Goal: Navigation & Orientation: Find specific page/section

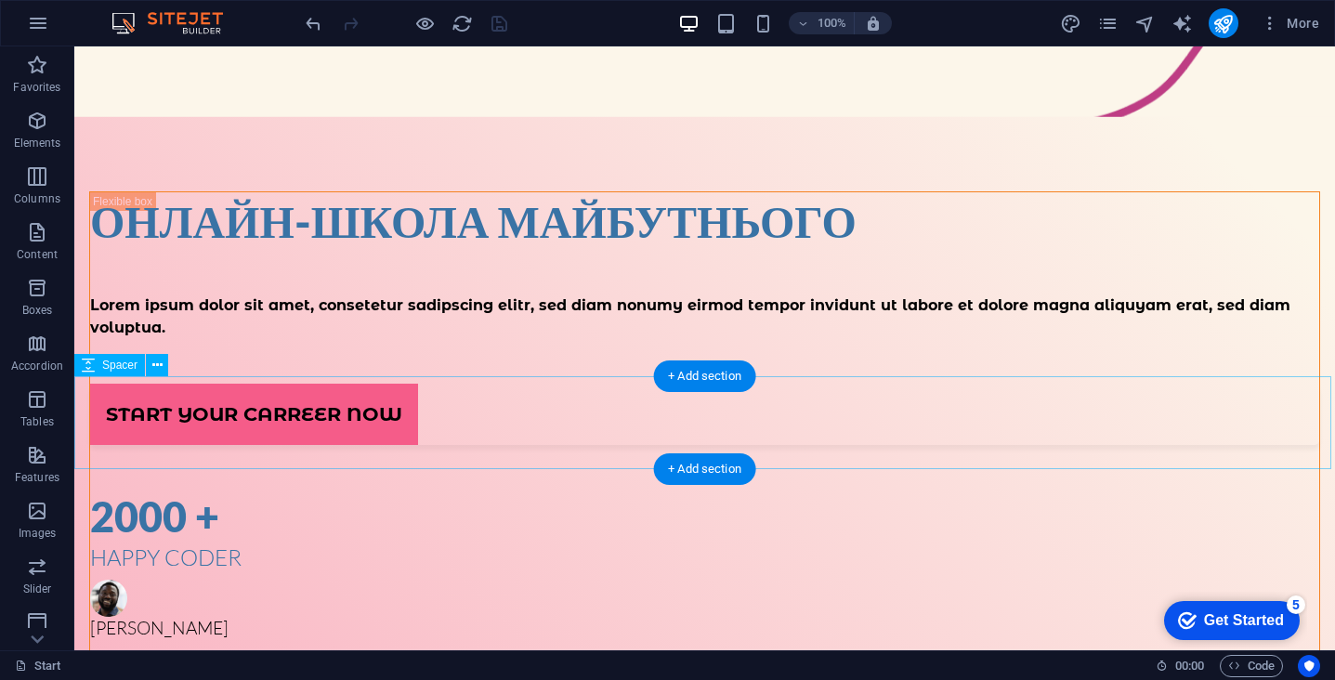
scroll to position [561, 0]
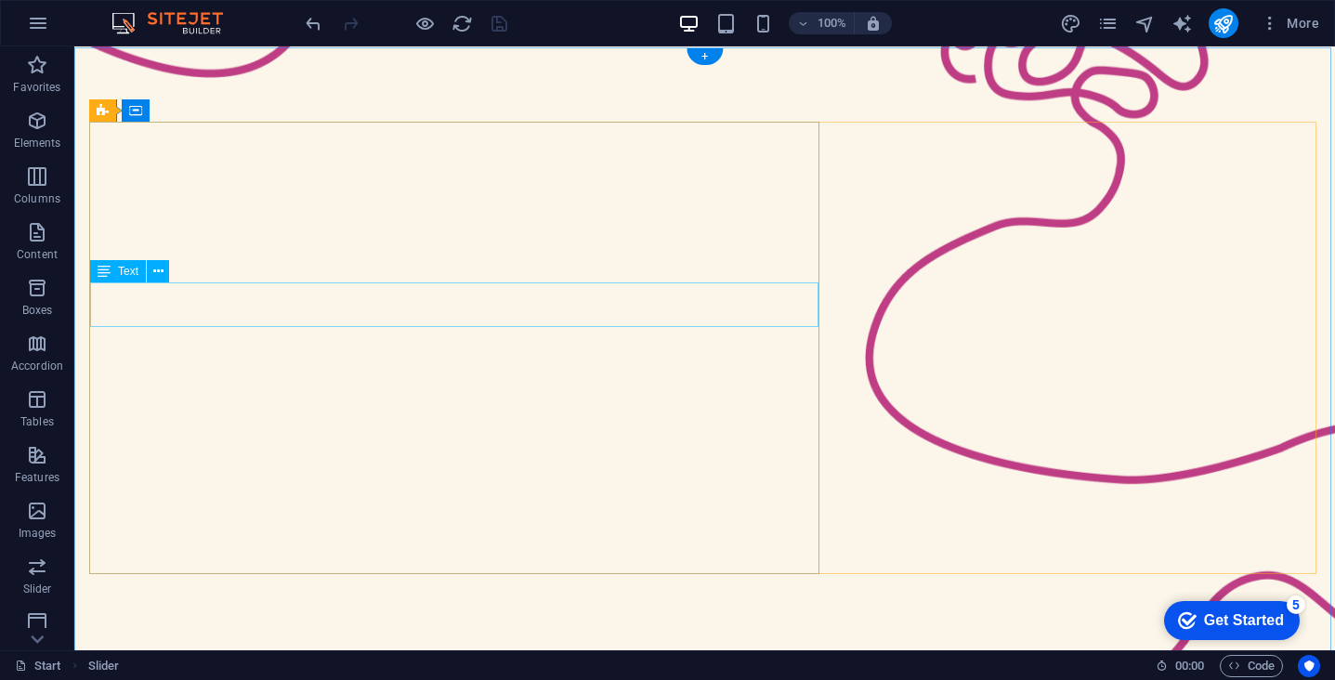
scroll to position [0, 0]
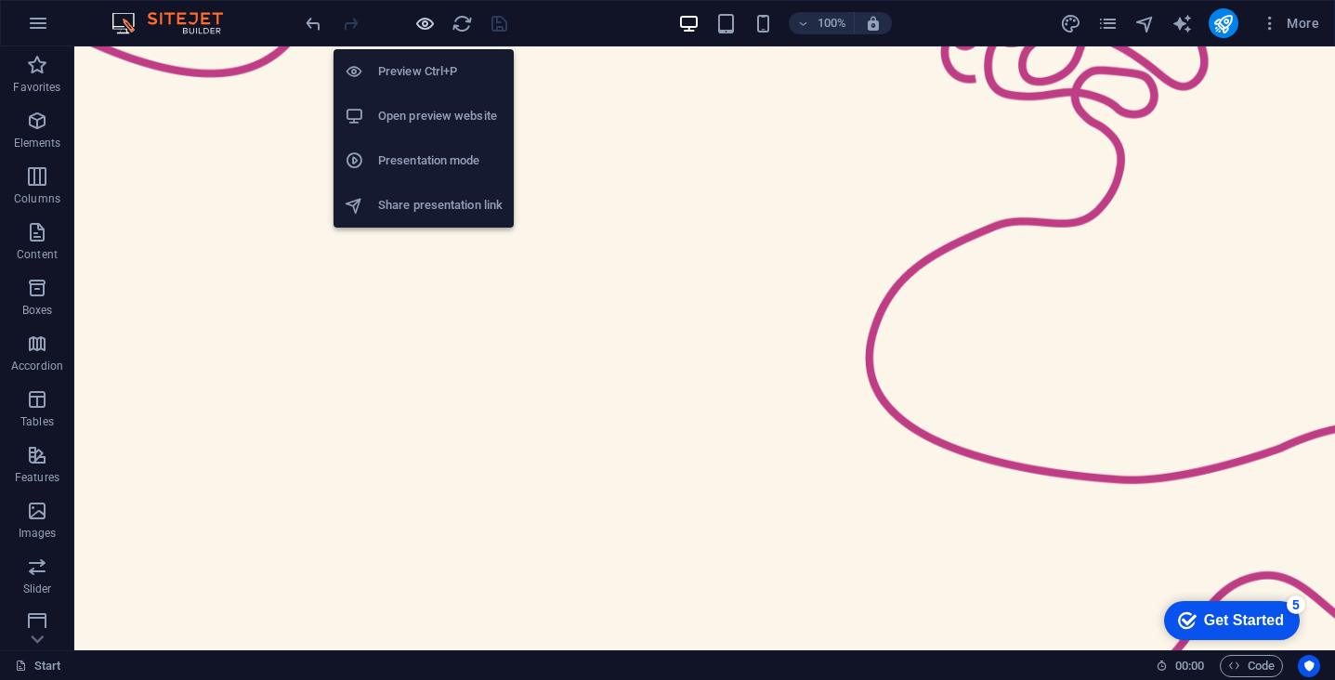
click at [421, 32] on icon "button" at bounding box center [424, 23] width 21 height 21
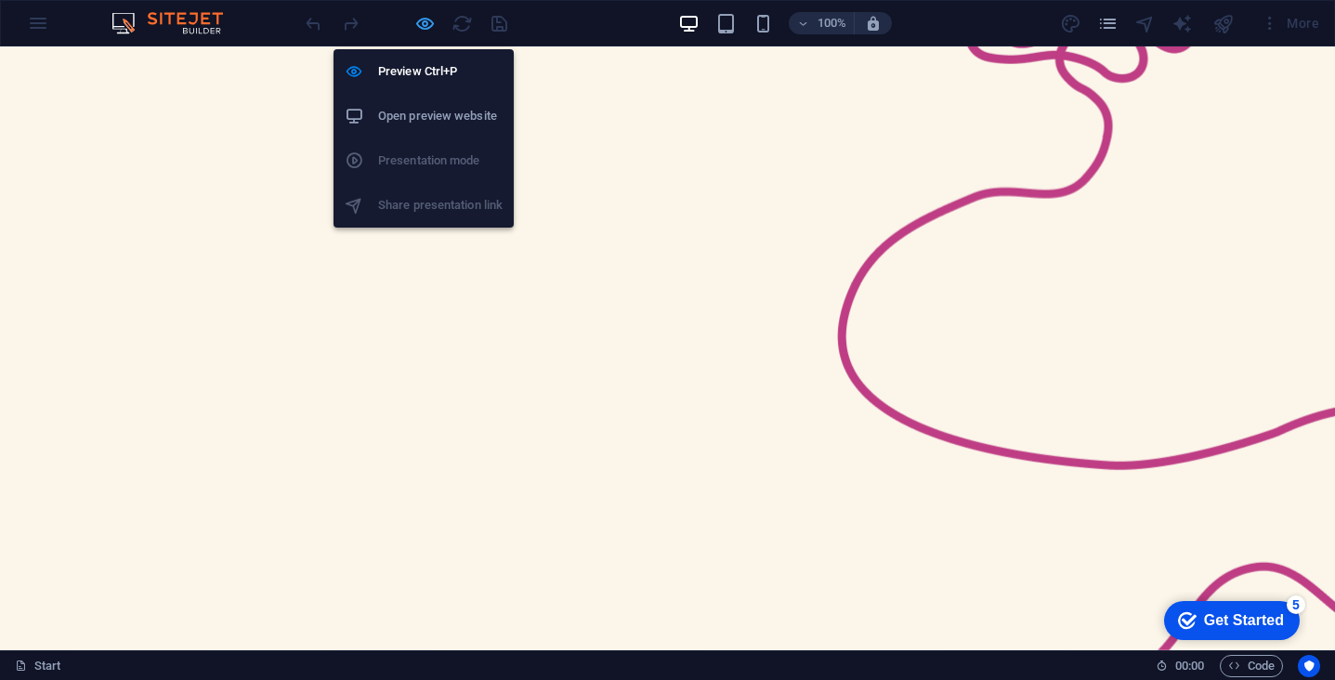
click at [422, 30] on icon "button" at bounding box center [424, 23] width 21 height 21
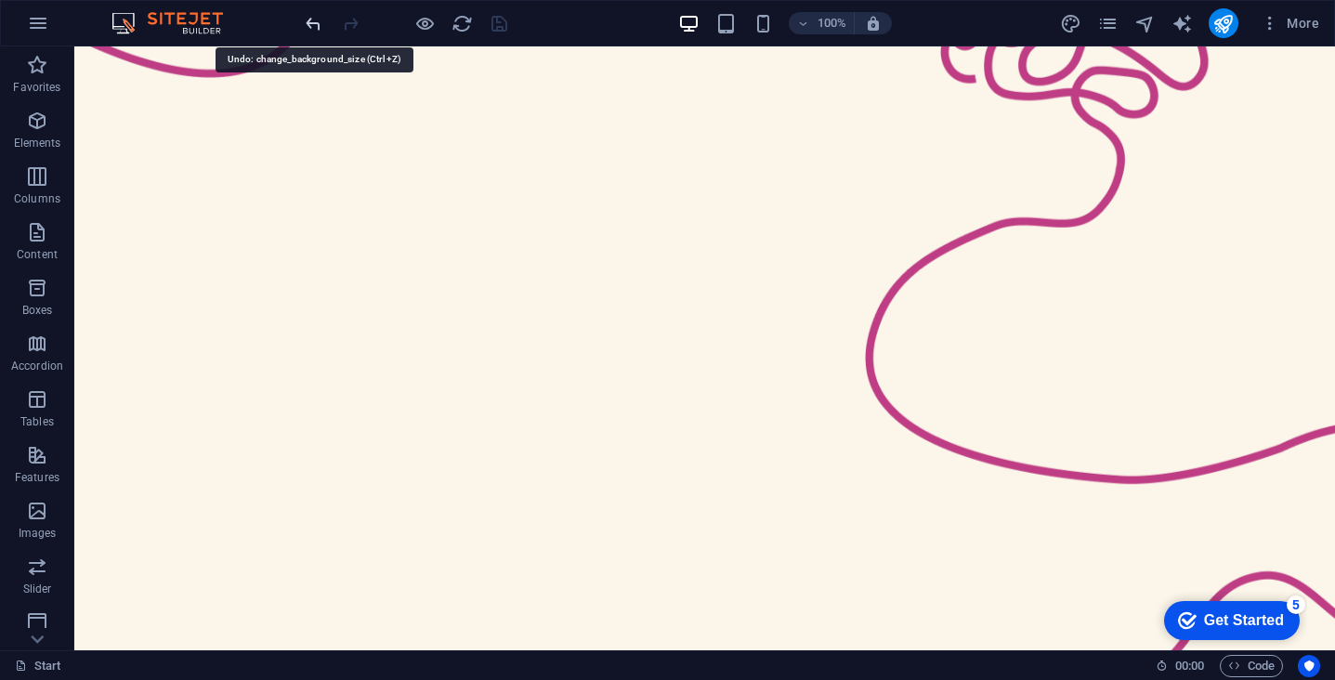
click at [316, 24] on icon "undo" at bounding box center [313, 23] width 21 height 21
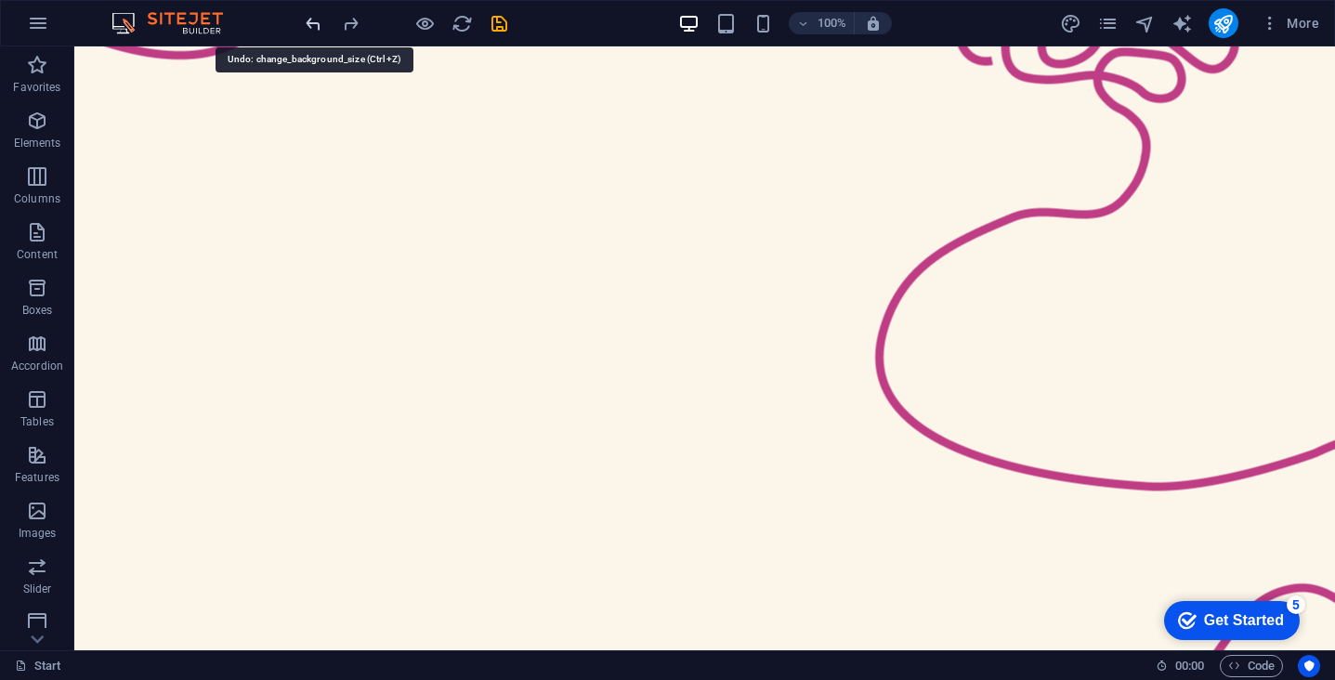
click at [316, 23] on icon "undo" at bounding box center [313, 23] width 21 height 21
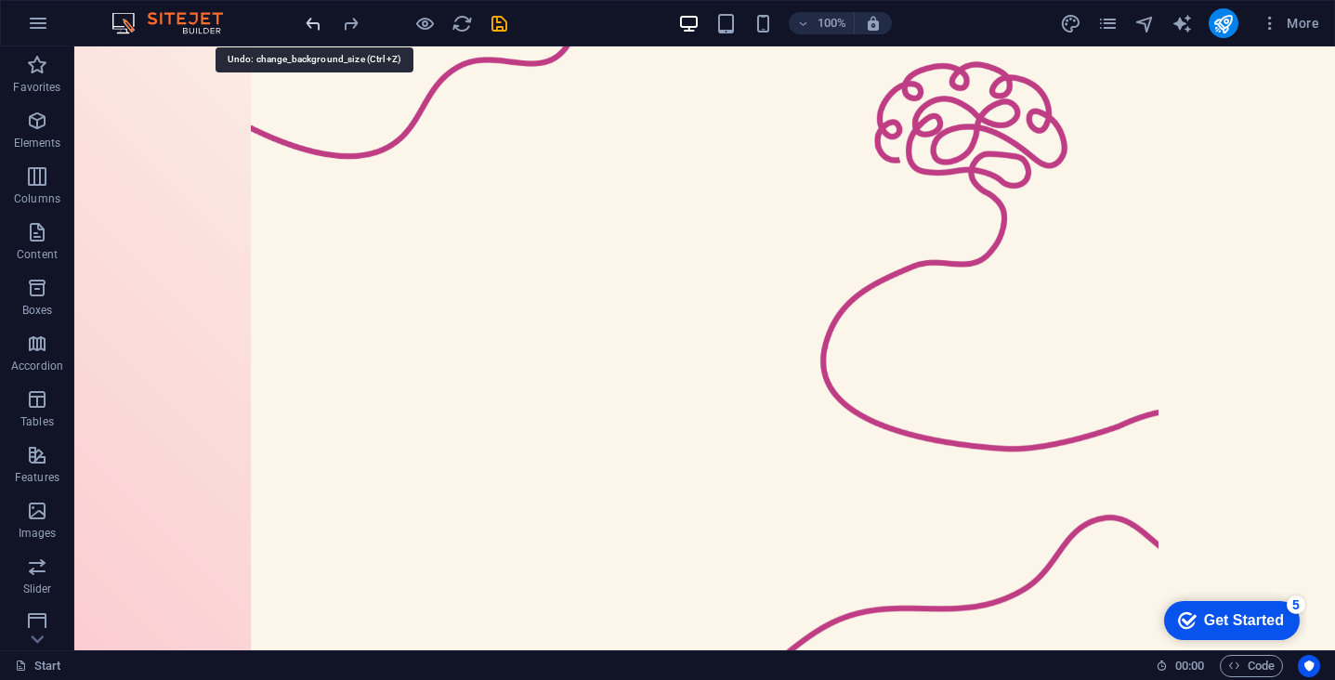
click at [316, 23] on icon "undo" at bounding box center [313, 23] width 21 height 21
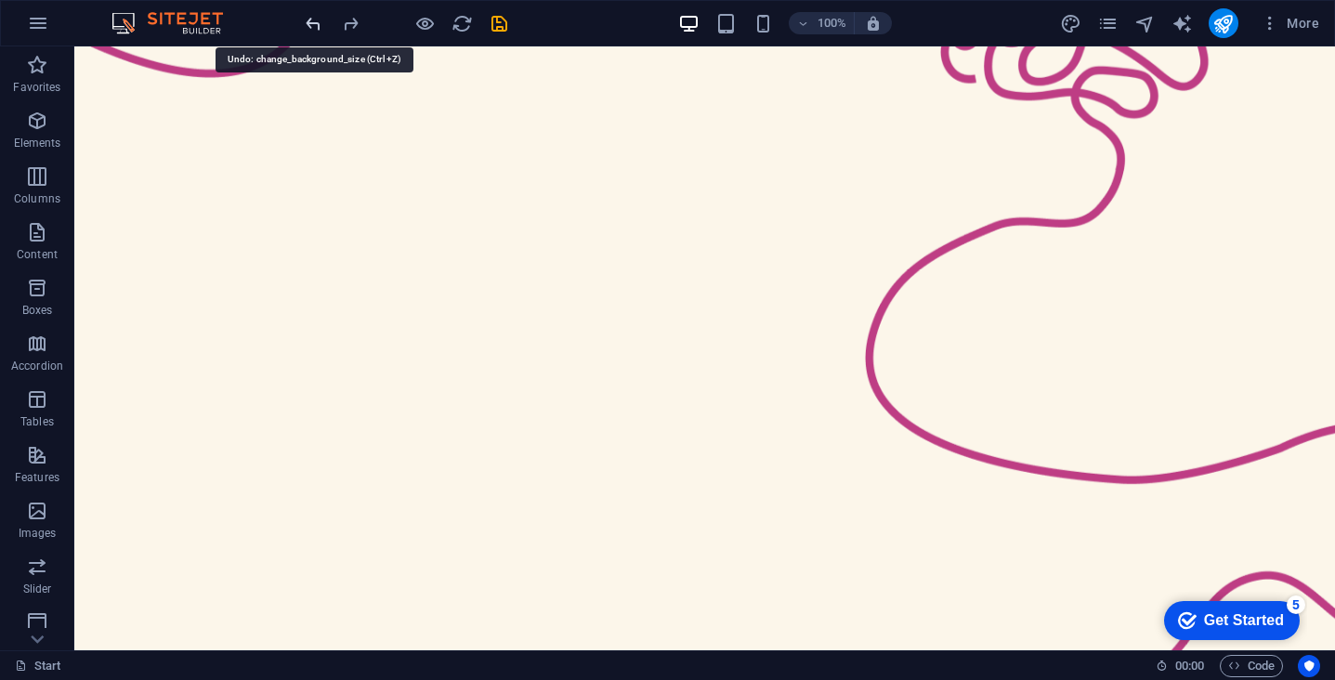
click at [316, 23] on icon "undo" at bounding box center [313, 23] width 21 height 21
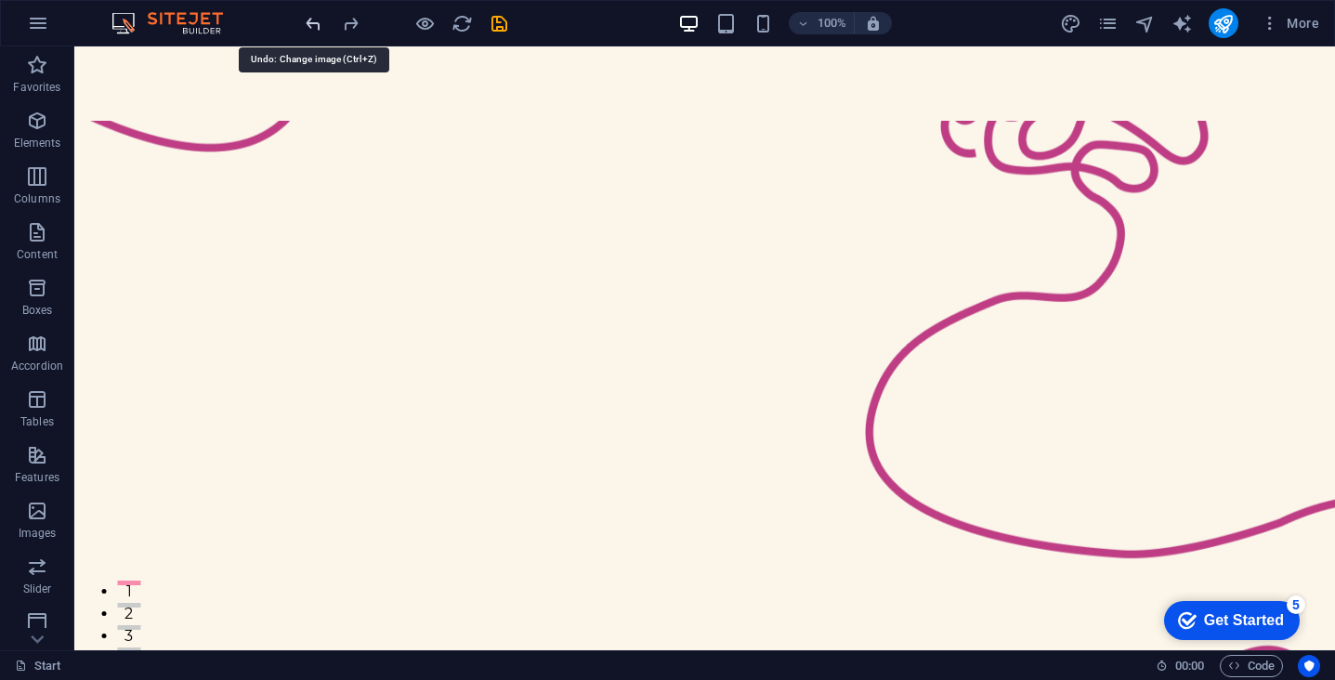
click at [316, 23] on icon "undo" at bounding box center [313, 23] width 21 height 21
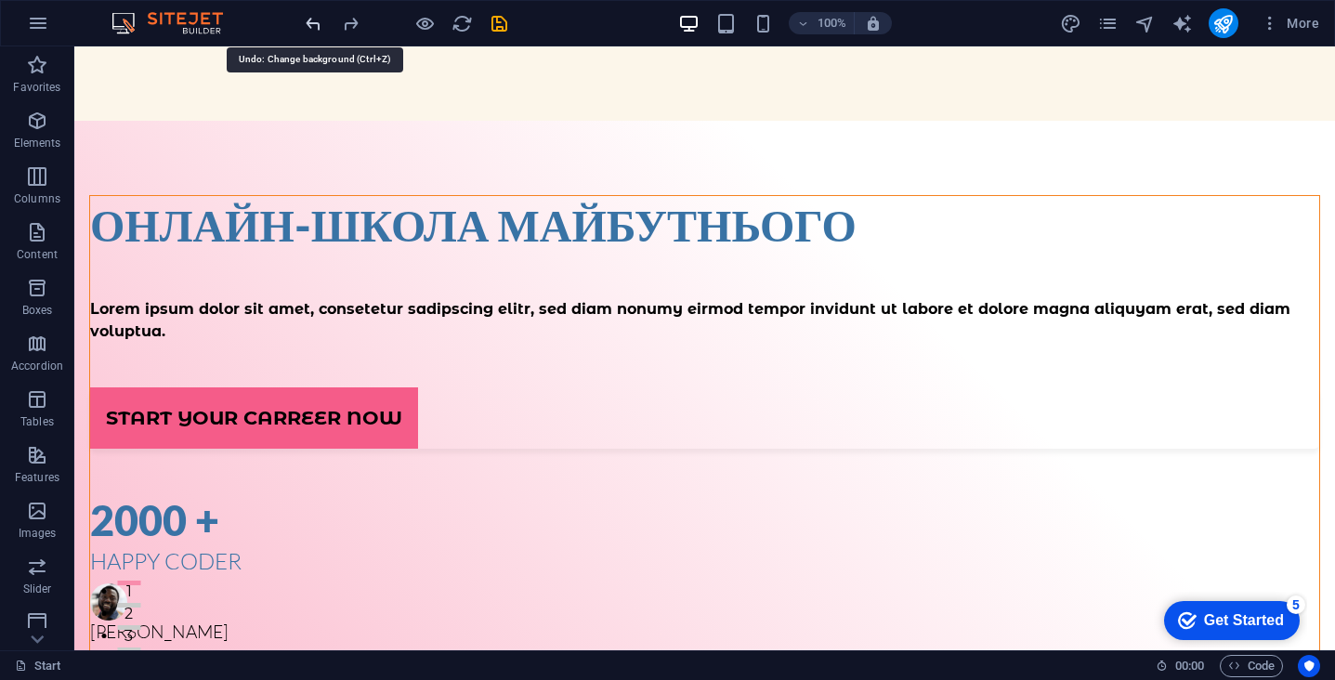
click at [316, 23] on icon "undo" at bounding box center [313, 23] width 21 height 21
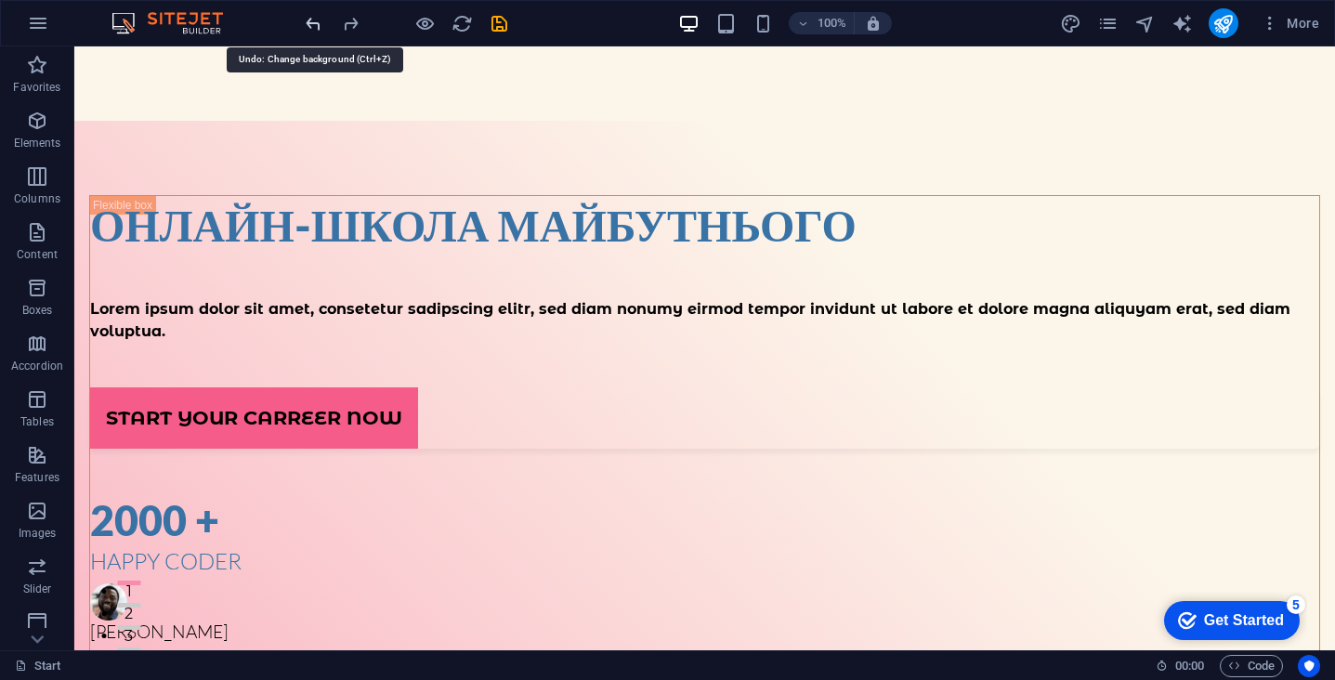
click at [316, 23] on icon "undo" at bounding box center [313, 23] width 21 height 21
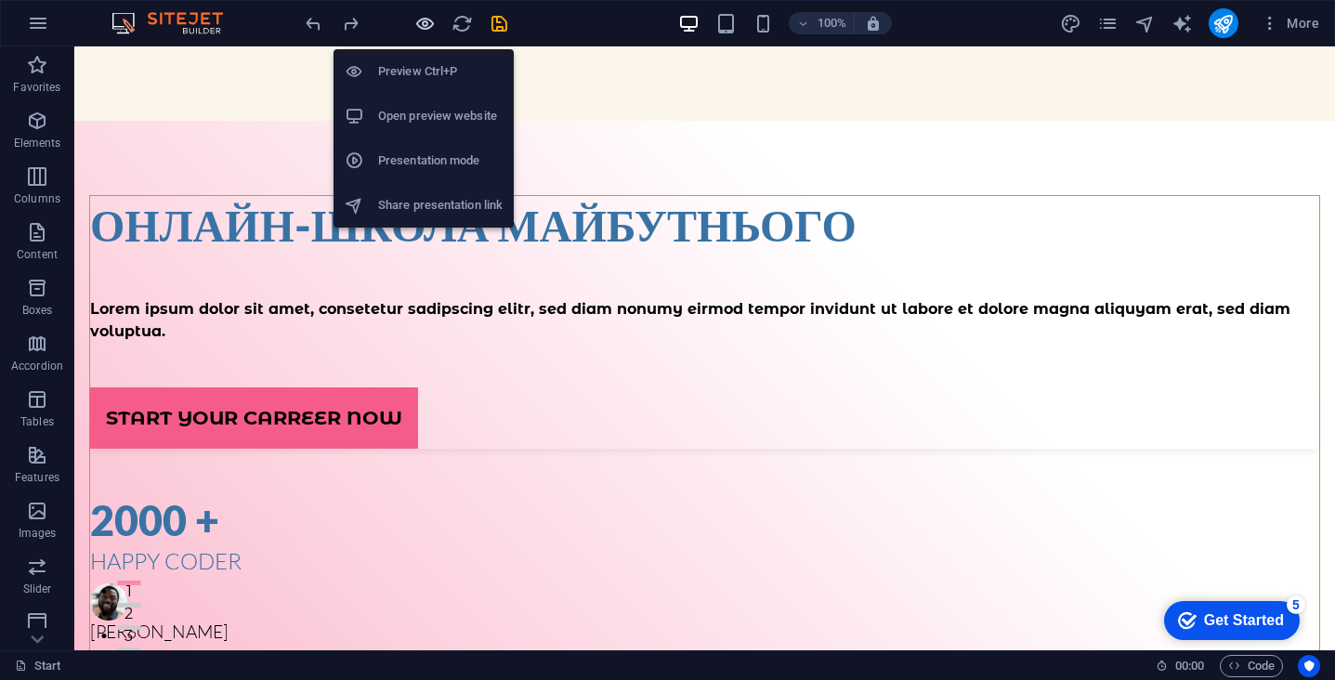
click at [425, 25] on icon "button" at bounding box center [424, 23] width 21 height 21
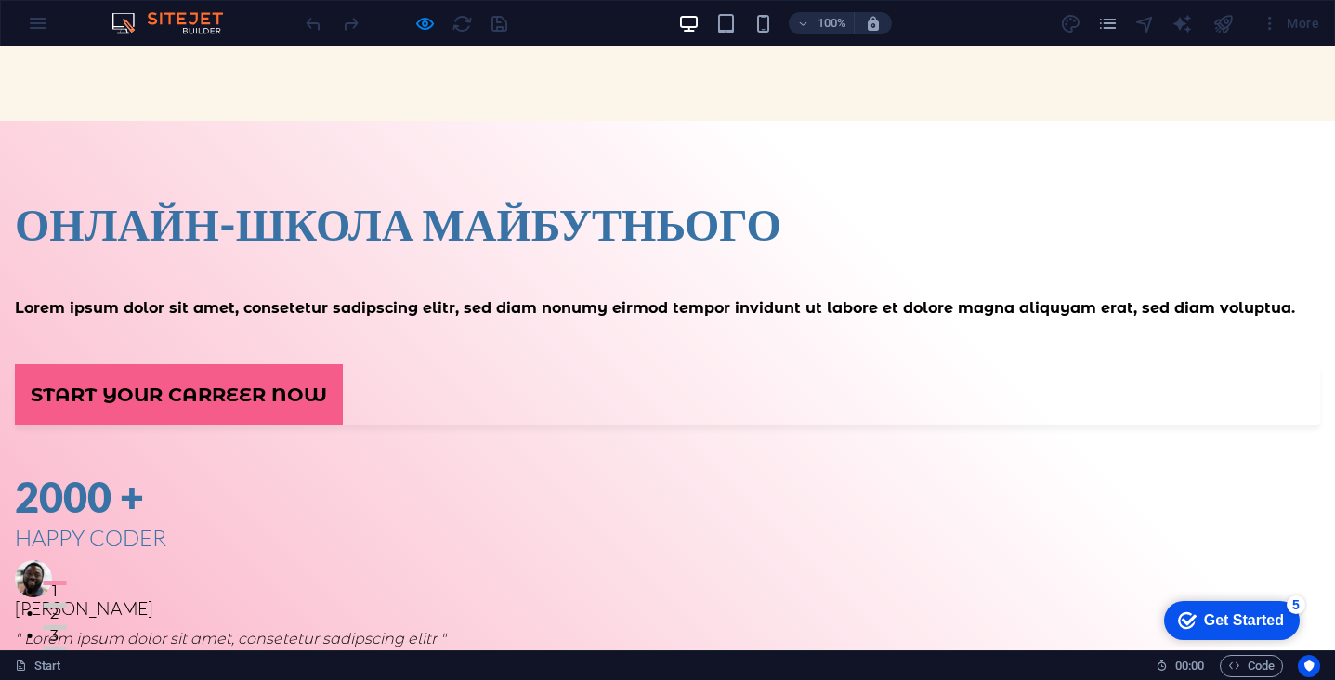
click at [247, 410] on link "Start your carreer now" at bounding box center [179, 394] width 328 height 60
click at [255, 425] on link "Start your carreer now" at bounding box center [179, 394] width 328 height 60
click at [234, 416] on link "Start your carreer now" at bounding box center [179, 394] width 328 height 60
click at [236, 420] on link "Start your carreer now" at bounding box center [179, 394] width 328 height 60
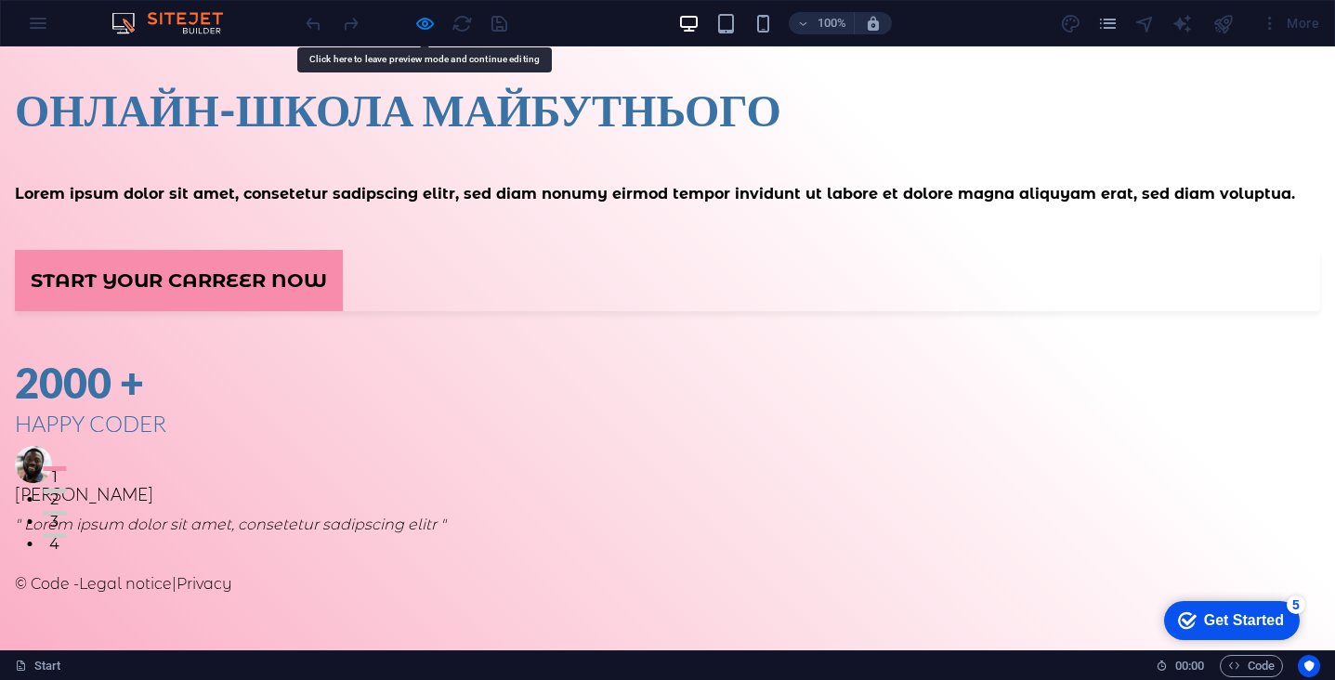
scroll to position [69, 0]
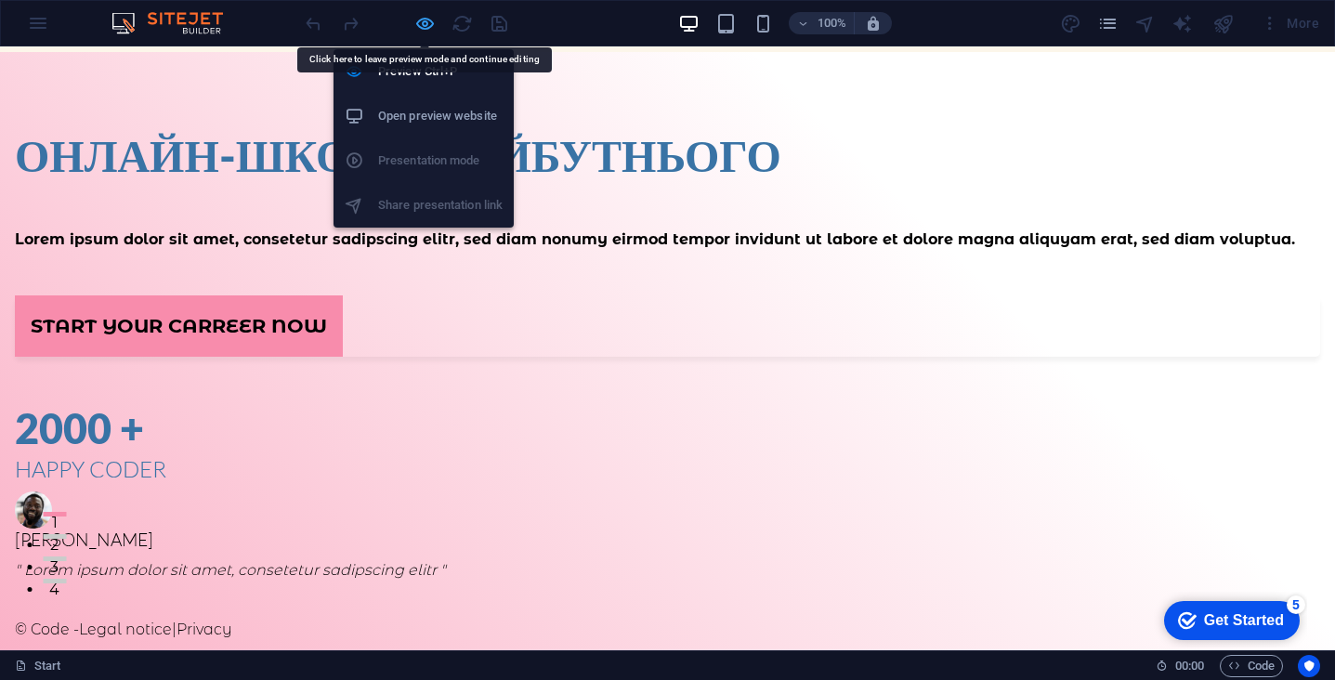
click at [425, 22] on icon "button" at bounding box center [424, 23] width 21 height 21
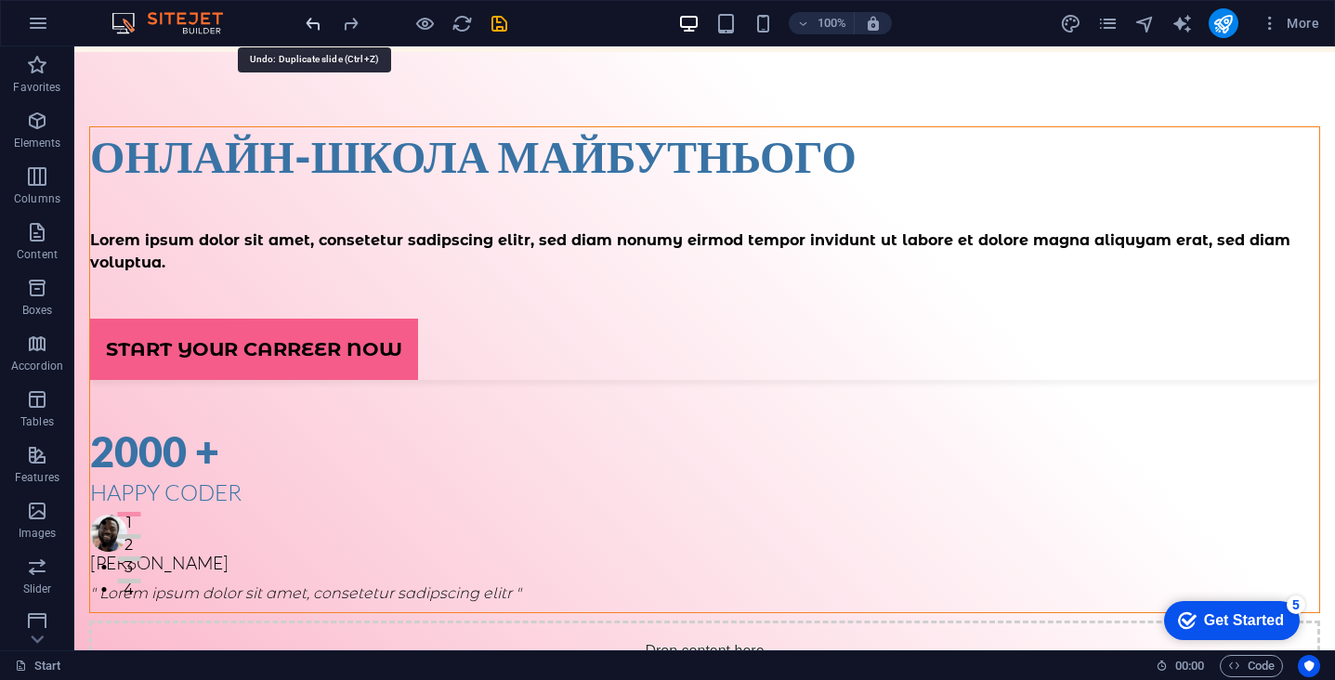
click at [315, 21] on icon "undo" at bounding box center [313, 23] width 21 height 21
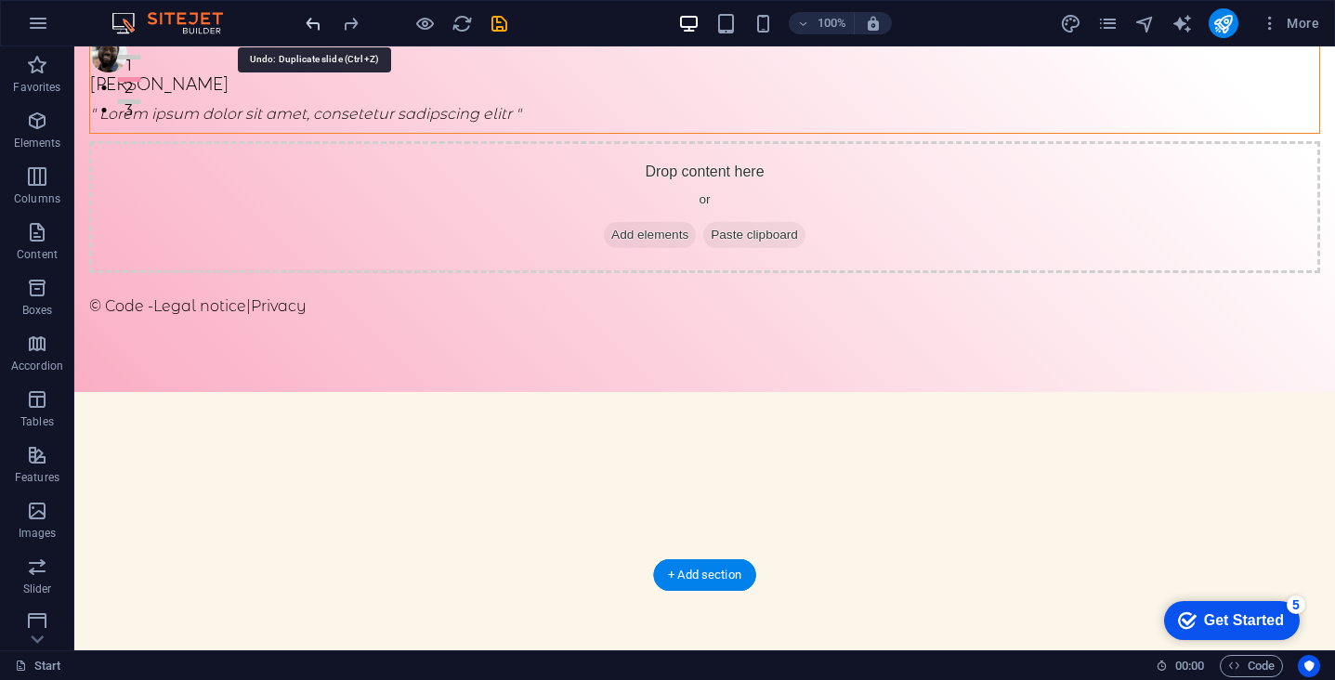
scroll to position [569, 0]
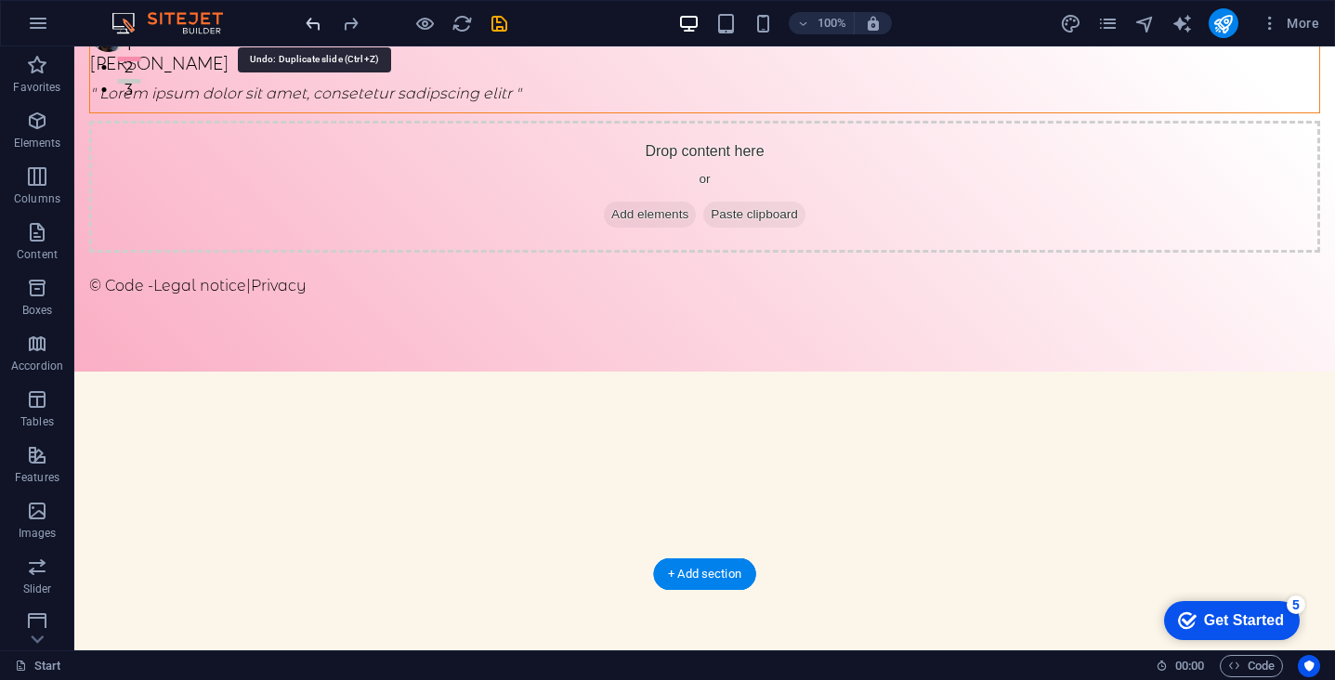
click at [310, 20] on icon "undo" at bounding box center [313, 23] width 21 height 21
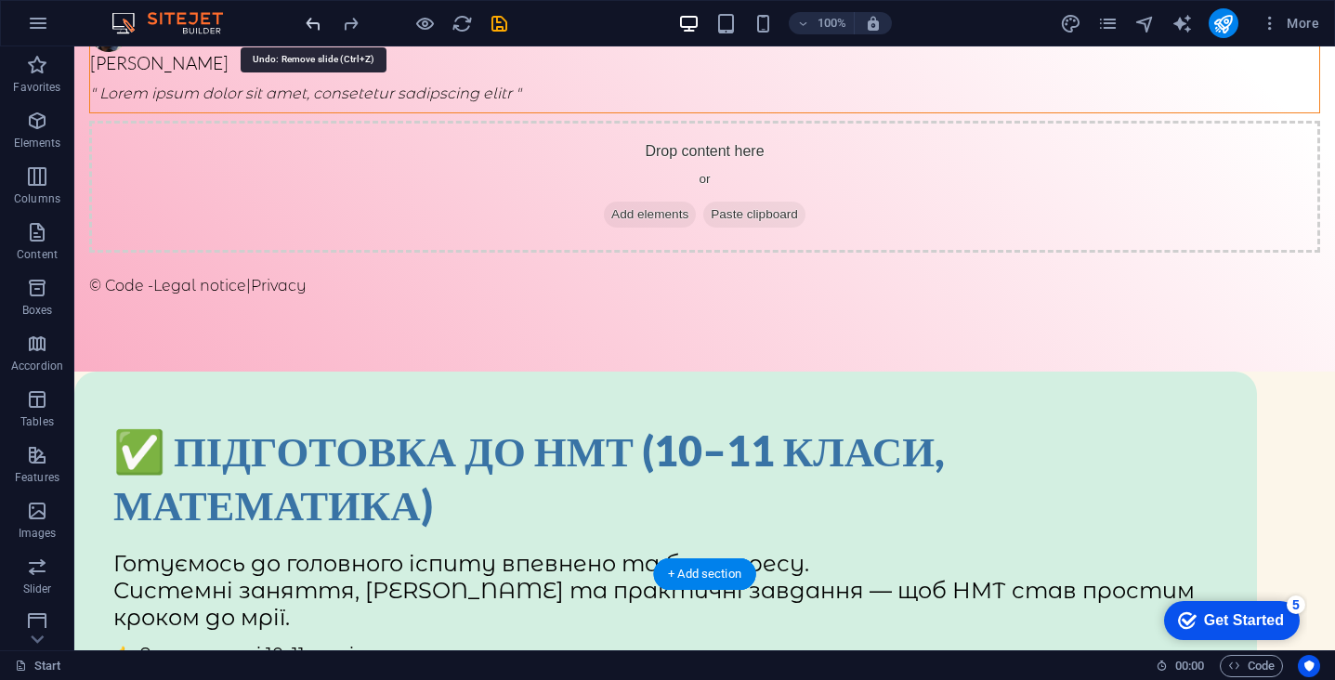
click at [310, 20] on icon "undo" at bounding box center [313, 23] width 21 height 21
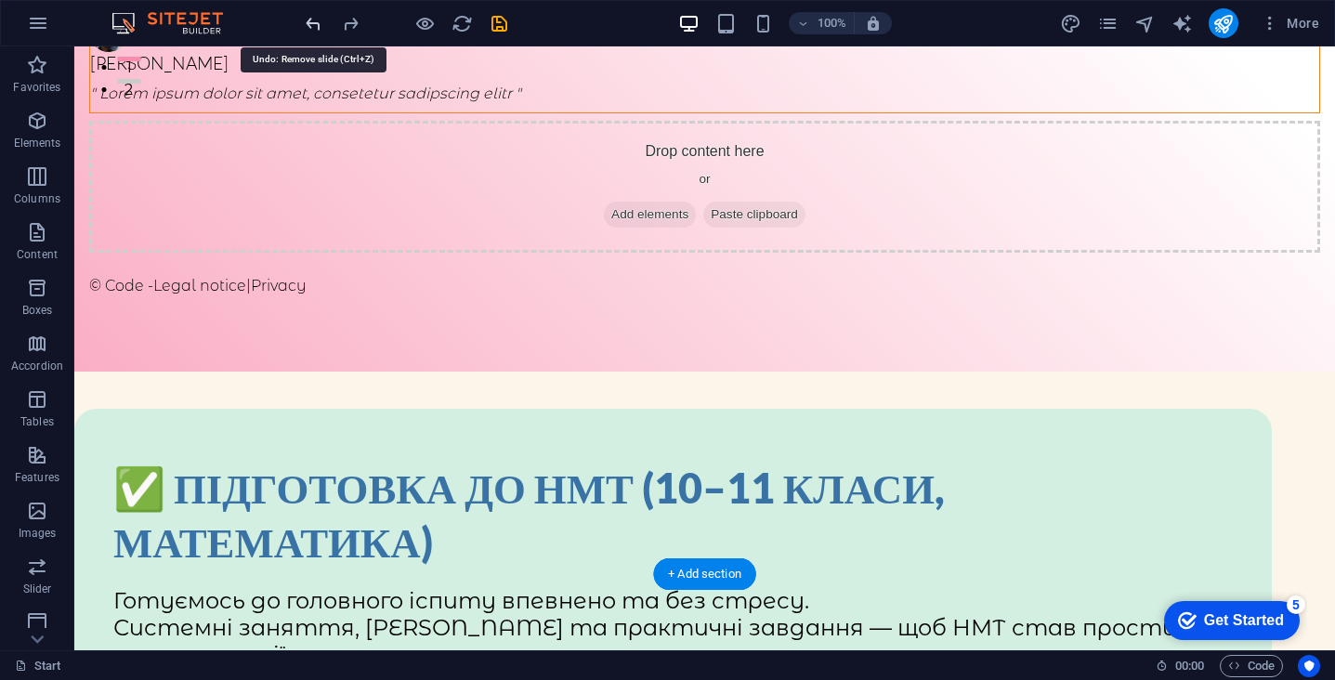
click at [310, 20] on icon "undo" at bounding box center [313, 23] width 21 height 21
click at [310, 20] on div at bounding box center [406, 23] width 208 height 30
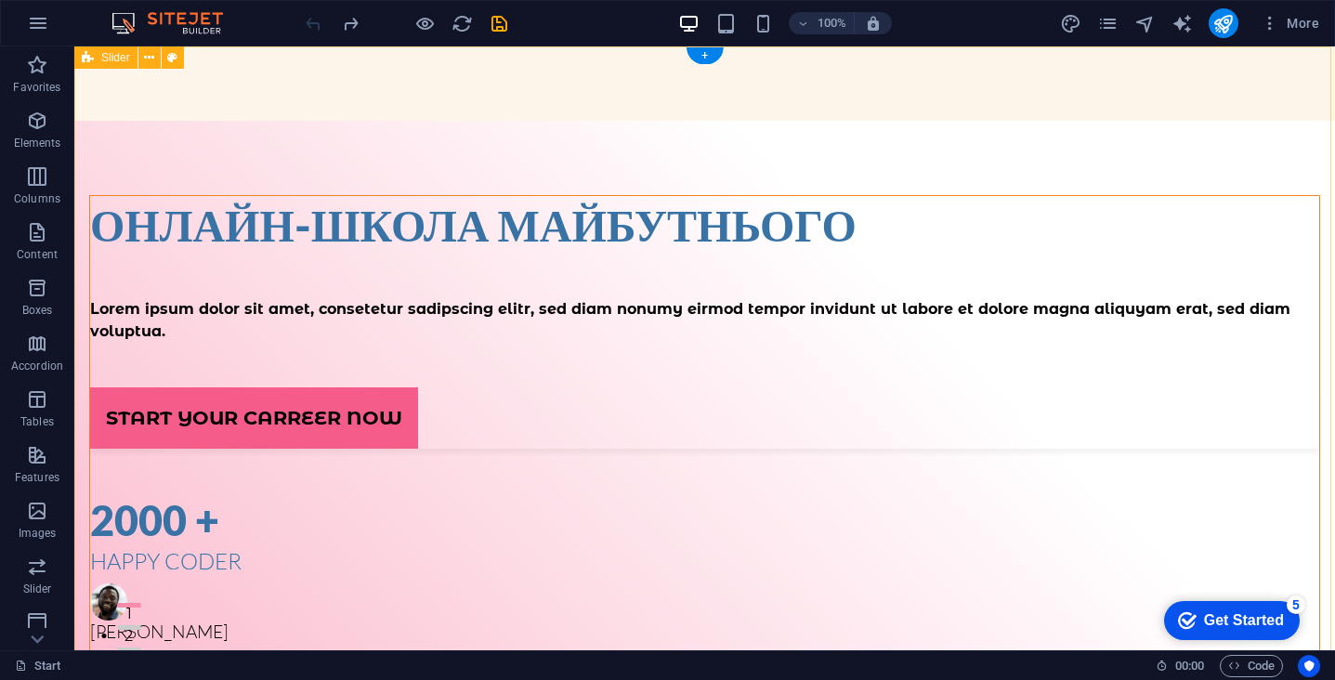
scroll to position [0, 0]
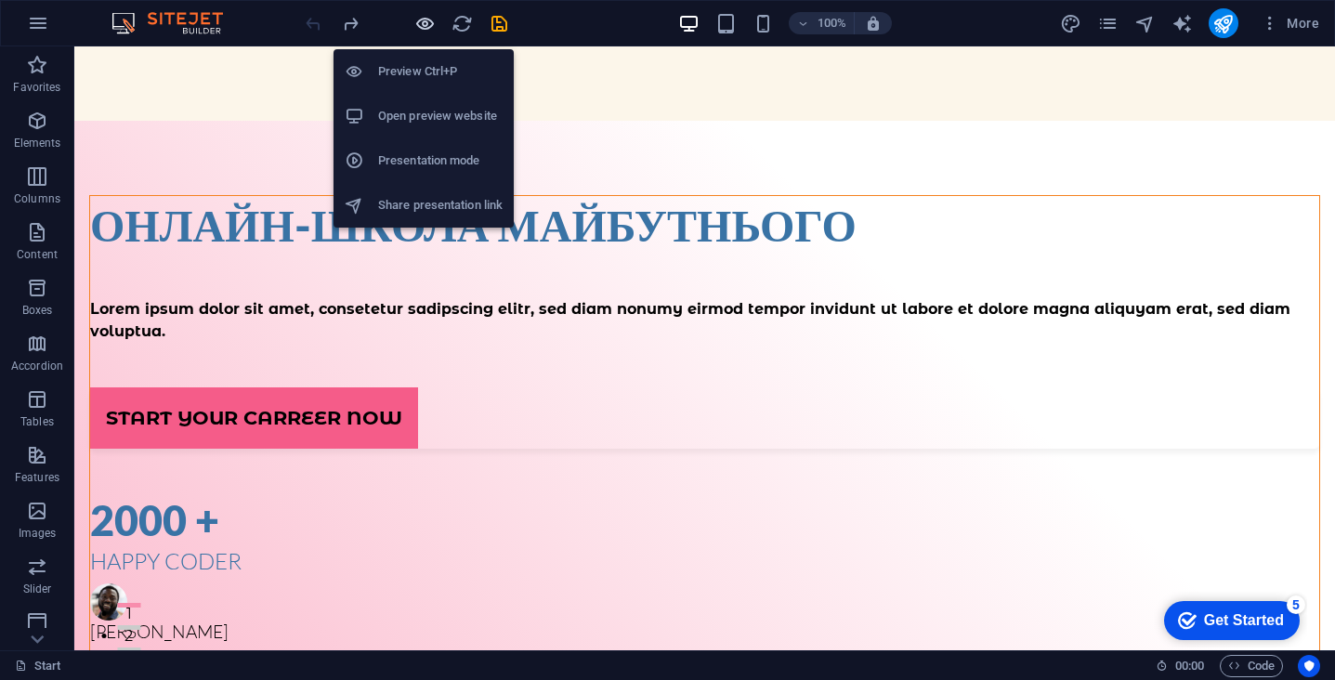
click at [423, 20] on icon "button" at bounding box center [424, 23] width 21 height 21
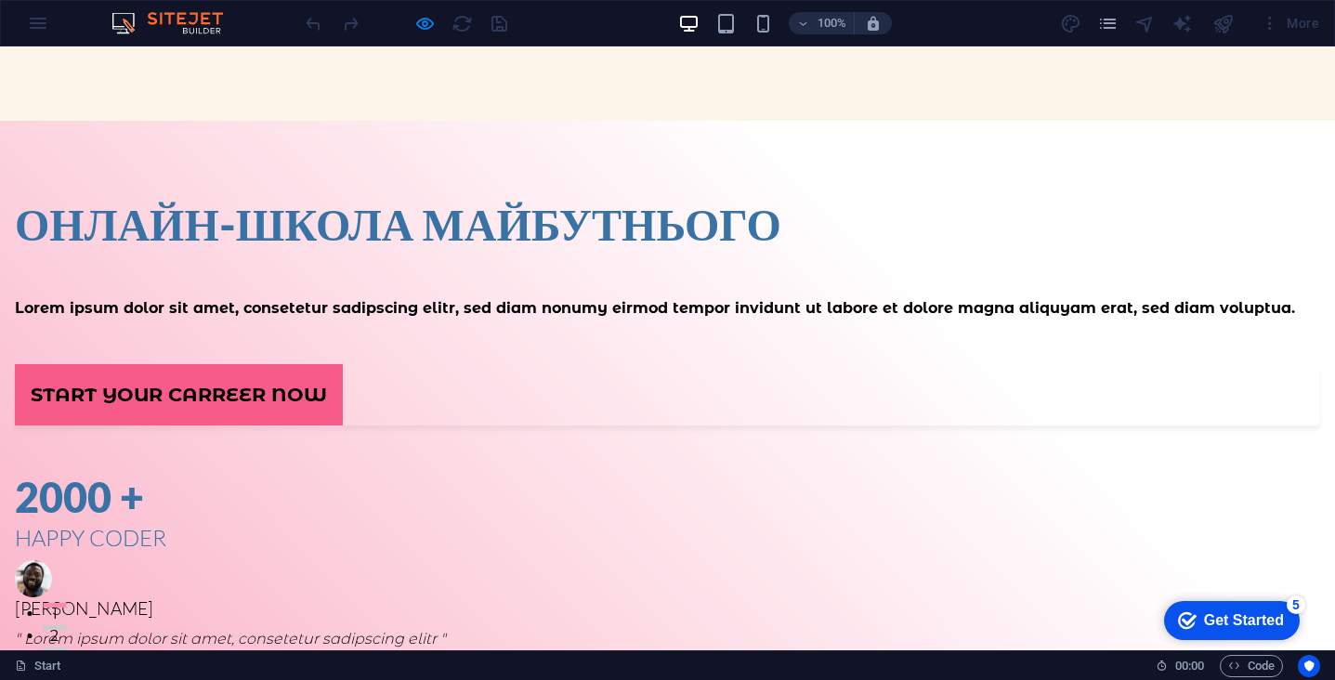
click at [274, 415] on link "Start your carreer now" at bounding box center [179, 394] width 328 height 60
click at [275, 422] on link "Start your carreer now" at bounding box center [179, 394] width 328 height 60
click at [306, 425] on link "Start your carreer now" at bounding box center [179, 394] width 328 height 60
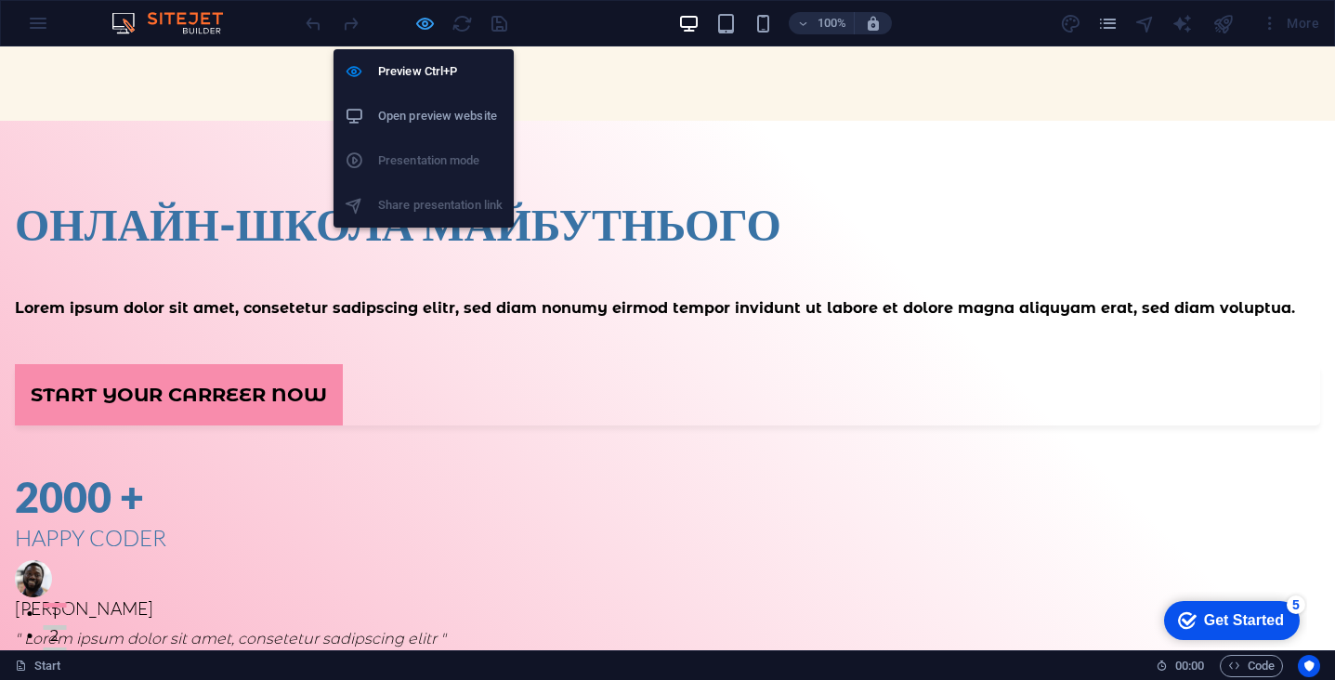
click at [419, 24] on icon "button" at bounding box center [424, 23] width 21 height 21
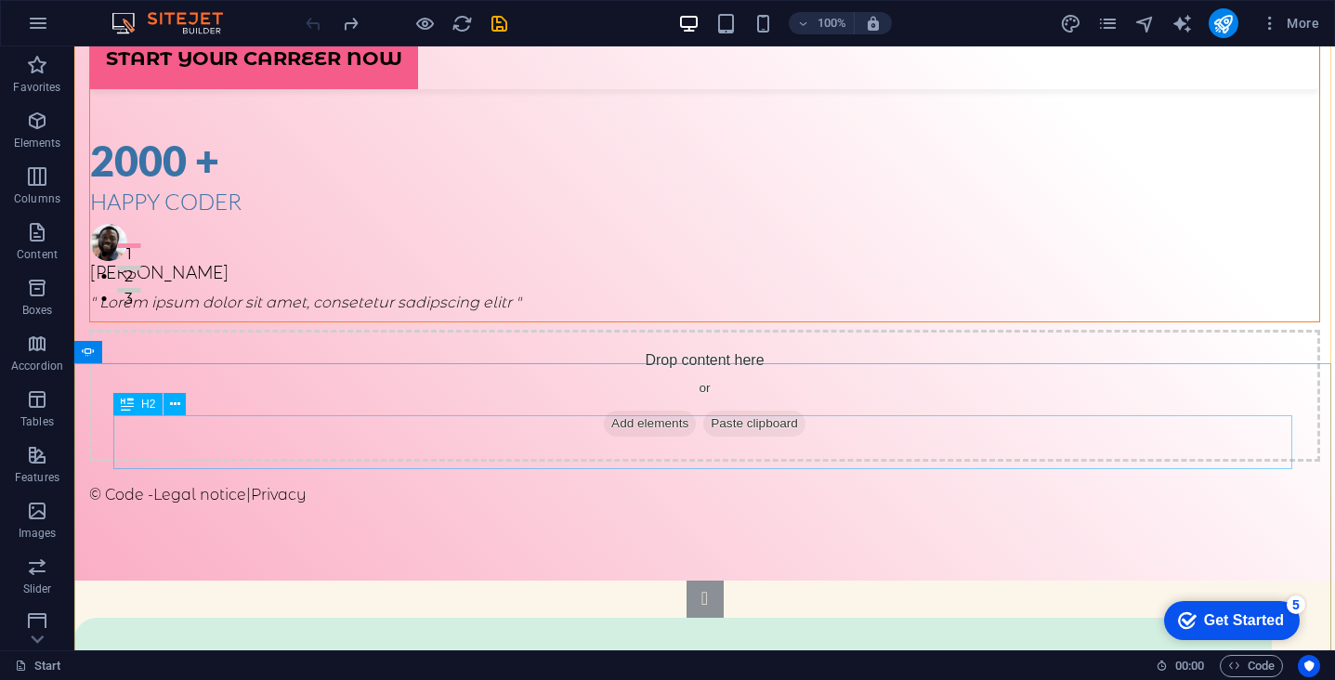
scroll to position [162, 0]
